Goal: Information Seeking & Learning: Learn about a topic

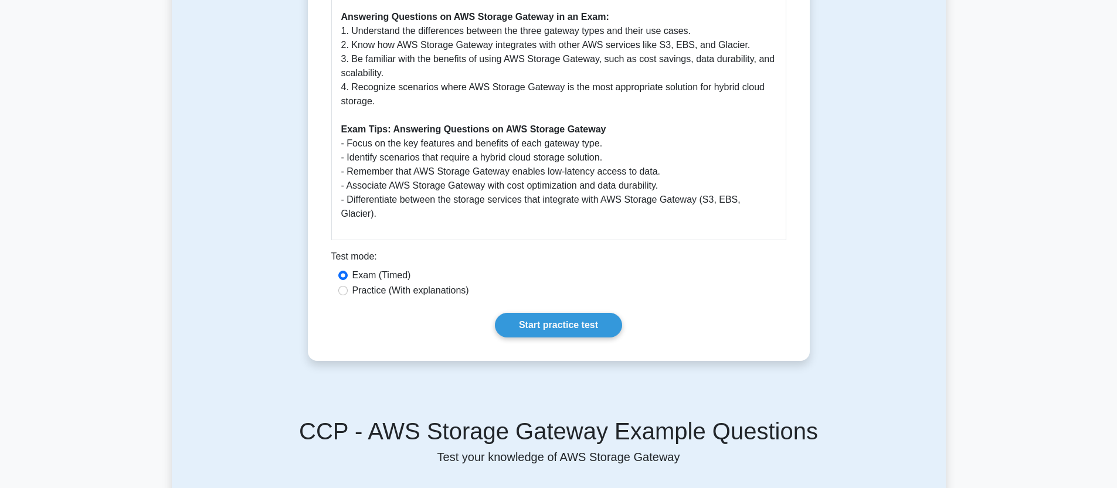
scroll to position [844, 0]
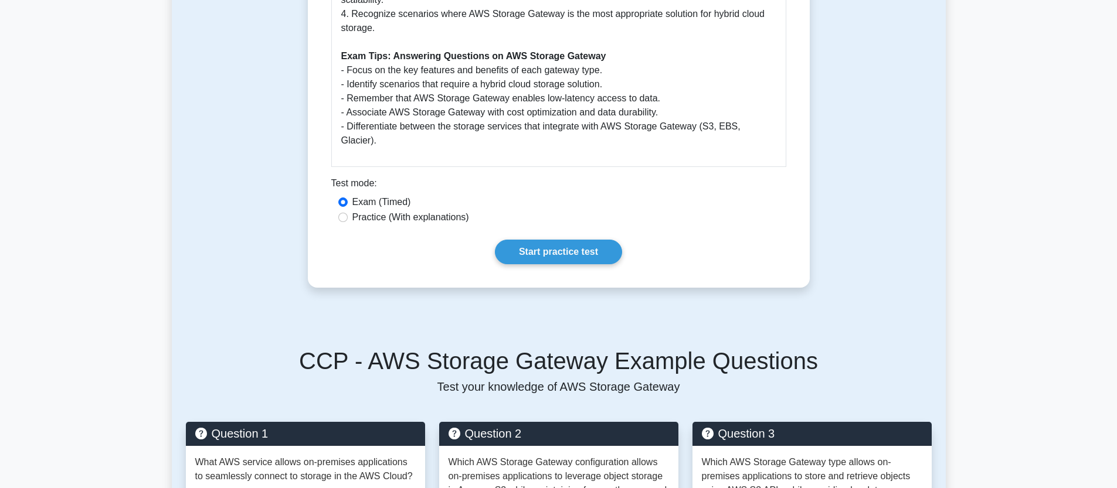
click at [405, 207] on label "Exam (Timed)" at bounding box center [381, 202] width 59 height 14
click at [348, 207] on input "Exam (Timed)" at bounding box center [342, 202] width 9 height 9
click at [420, 213] on label "Practice (With explanations)" at bounding box center [410, 218] width 117 height 14
click at [348, 213] on input "Practice (With explanations)" at bounding box center [342, 217] width 9 height 9
radio input "true"
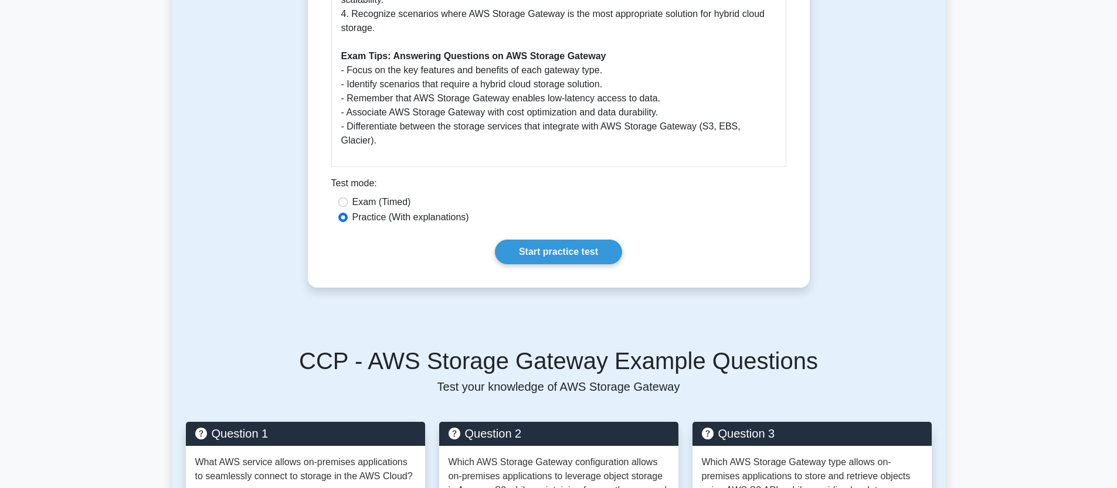
click at [585, 256] on link "Start practice test" at bounding box center [558, 252] width 127 height 25
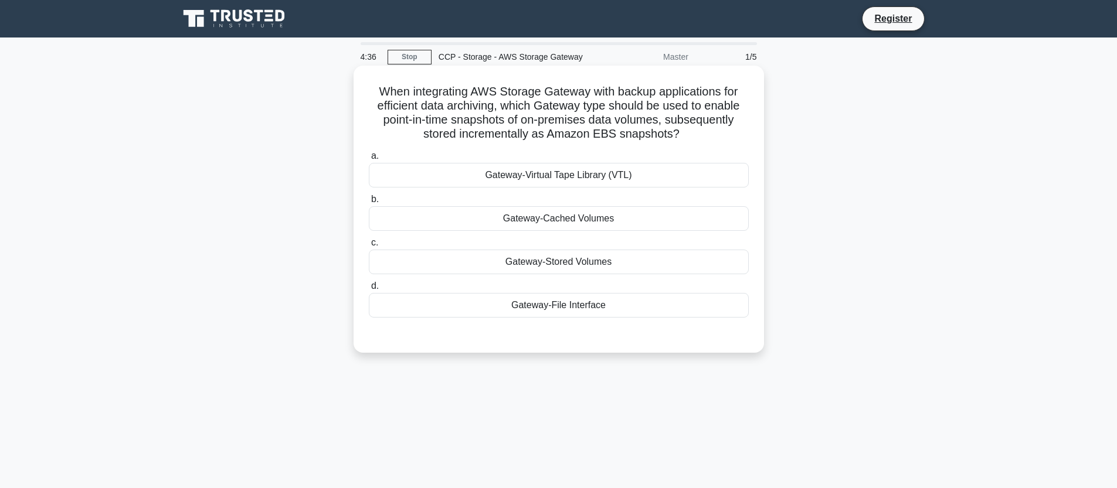
click at [496, 256] on div "Gateway-Stored Volumes" at bounding box center [559, 262] width 380 height 25
click at [369, 247] on input "c. Gateway-Stored Volumes" at bounding box center [369, 243] width 0 height 8
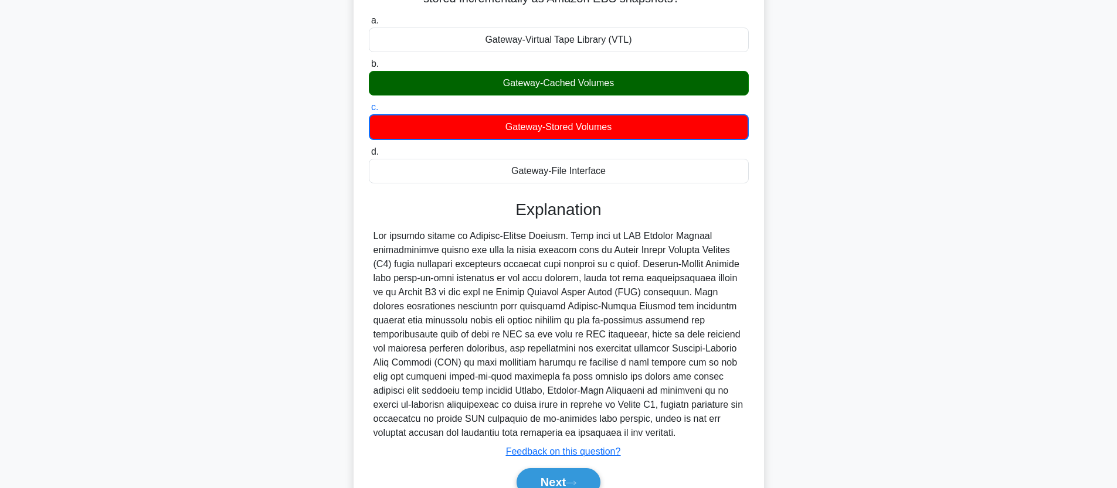
scroll to position [194, 0]
